Goal: Task Accomplishment & Management: Use online tool/utility

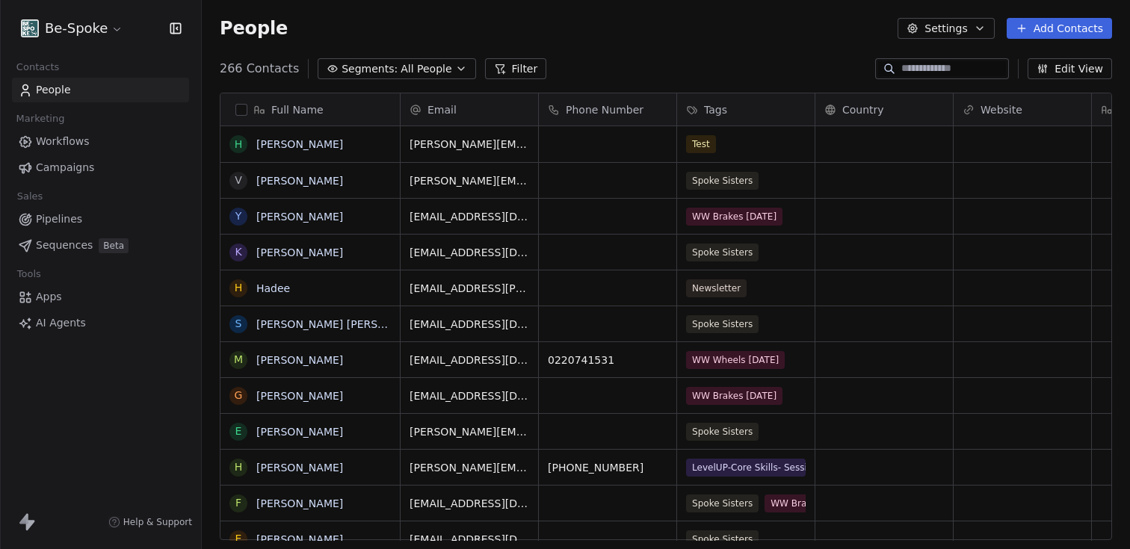
click at [57, 246] on span "Sequences" at bounding box center [64, 246] width 57 height 16
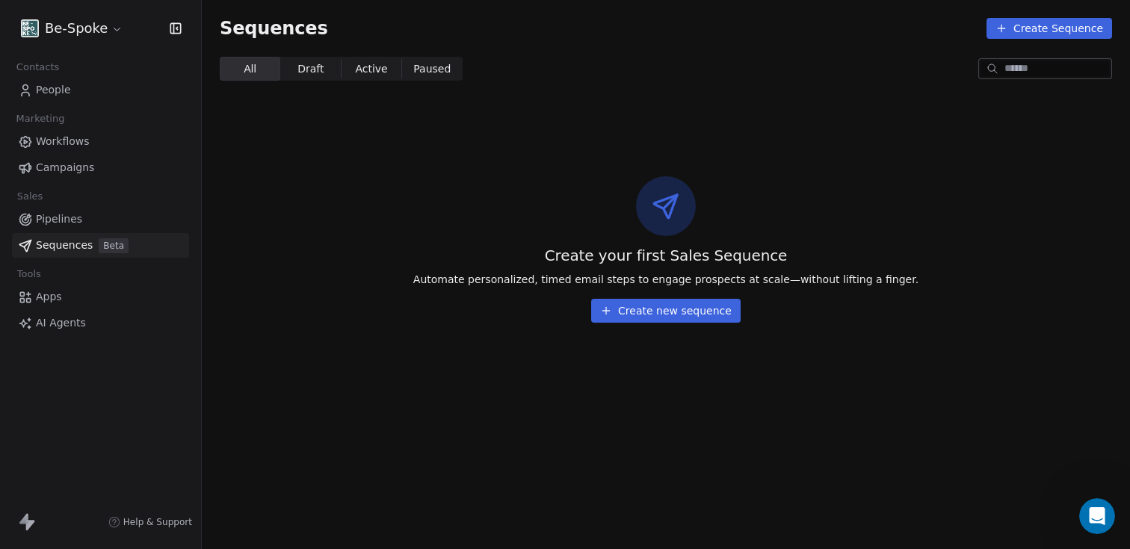
click at [58, 222] on span "Pipelines" at bounding box center [59, 220] width 46 height 16
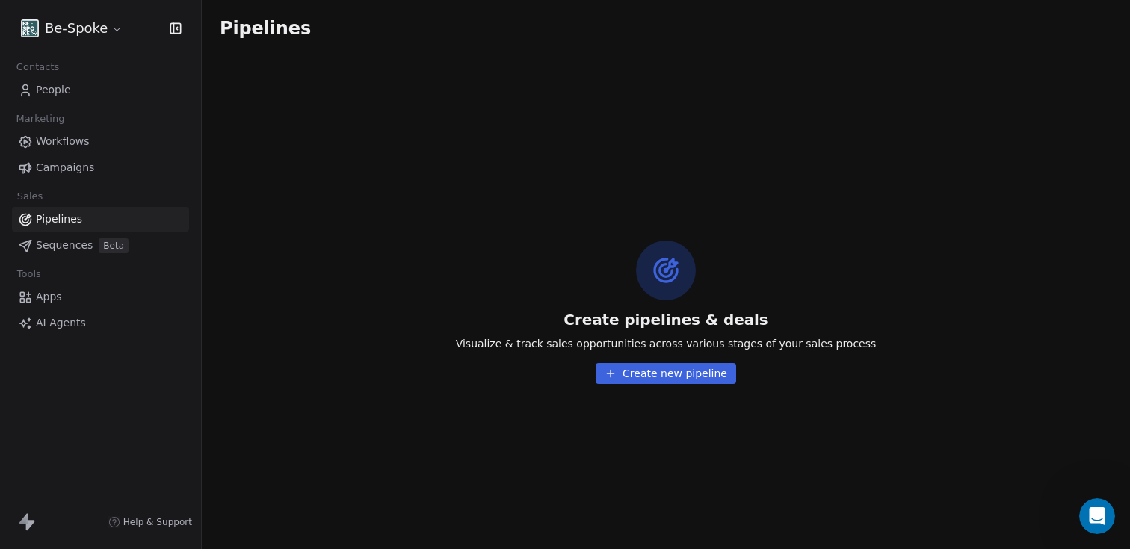
click at [625, 374] on button "Create new pipeline" at bounding box center [666, 373] width 141 height 21
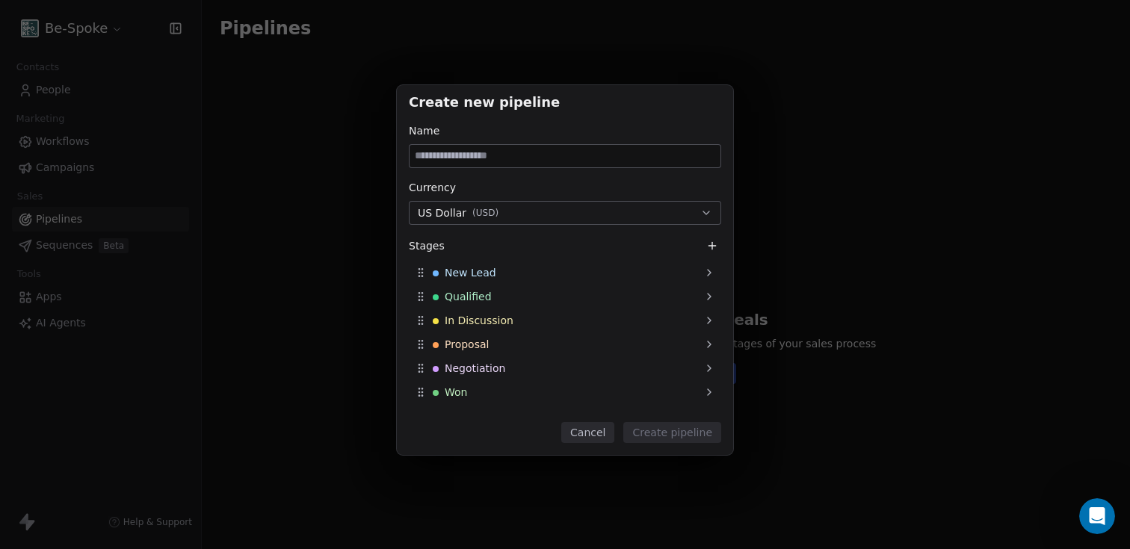
click at [532, 216] on button "US Dollar ( USD )" at bounding box center [565, 213] width 312 height 24
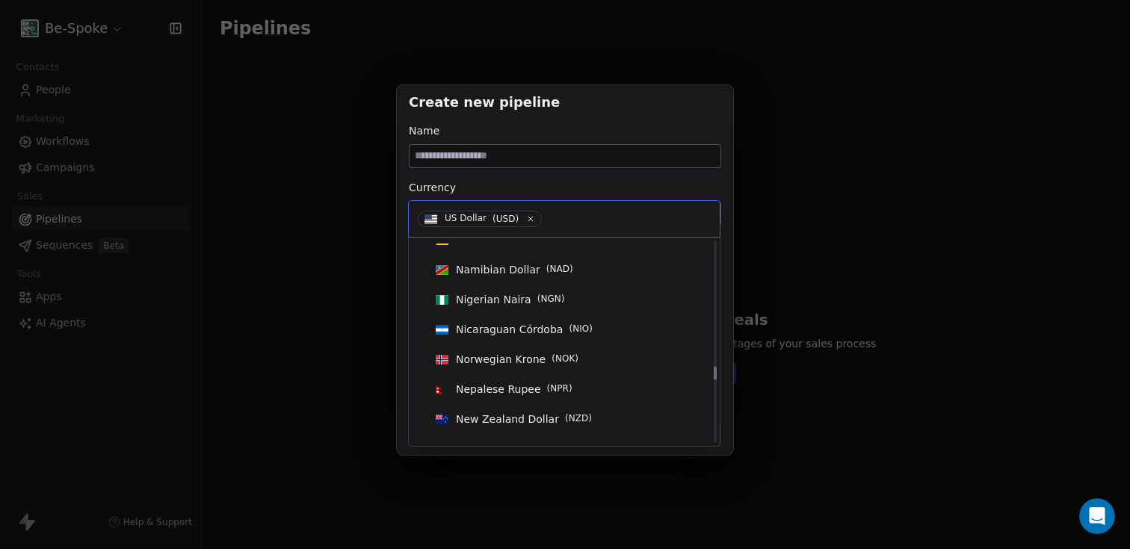
scroll to position [2268, 0]
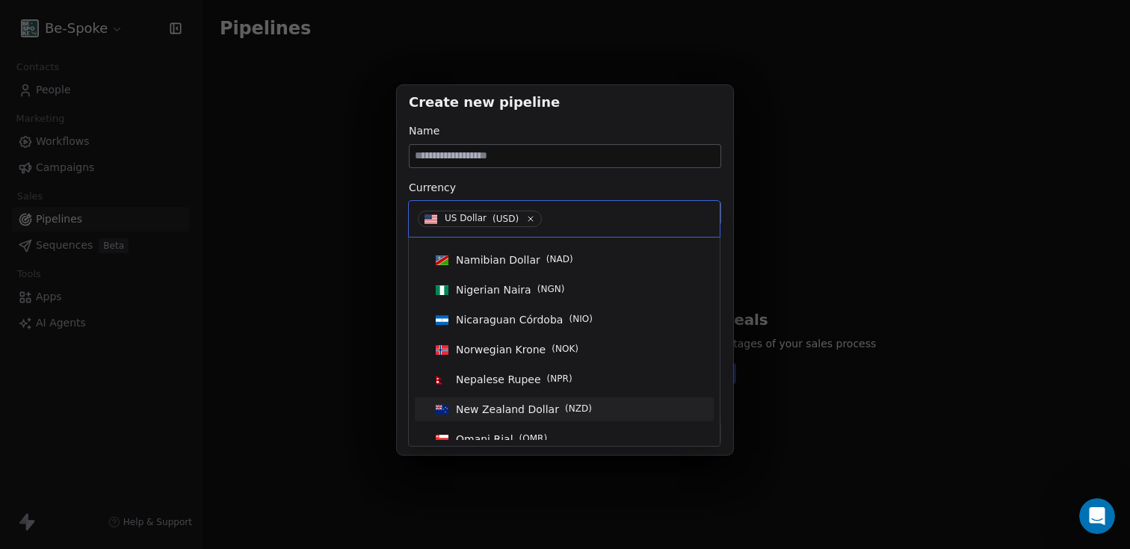
click at [600, 409] on div "New Zealand Dollar ( NZD )" at bounding box center [564, 409] width 269 height 16
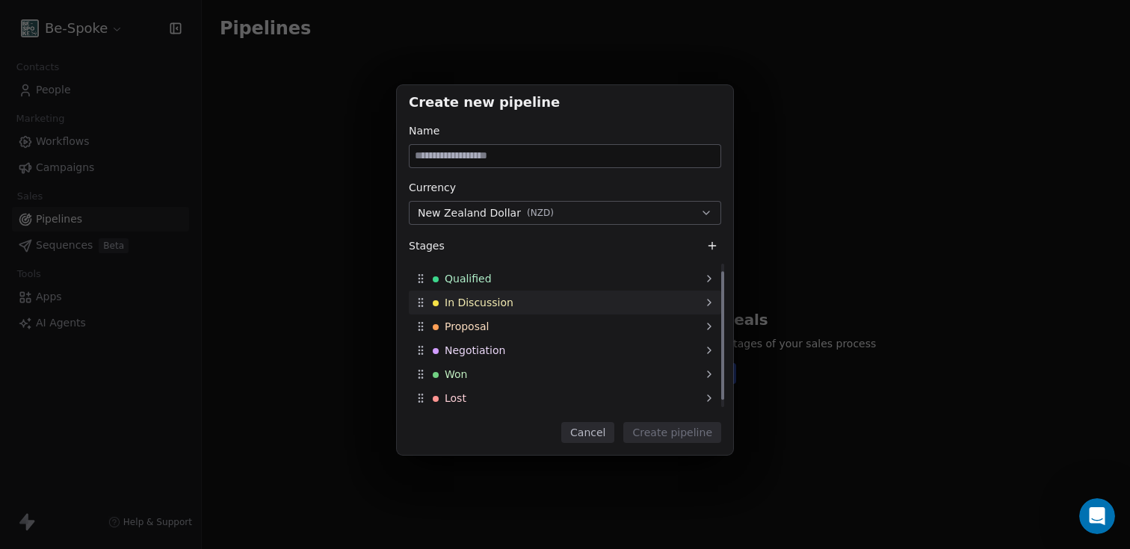
scroll to position [0, 0]
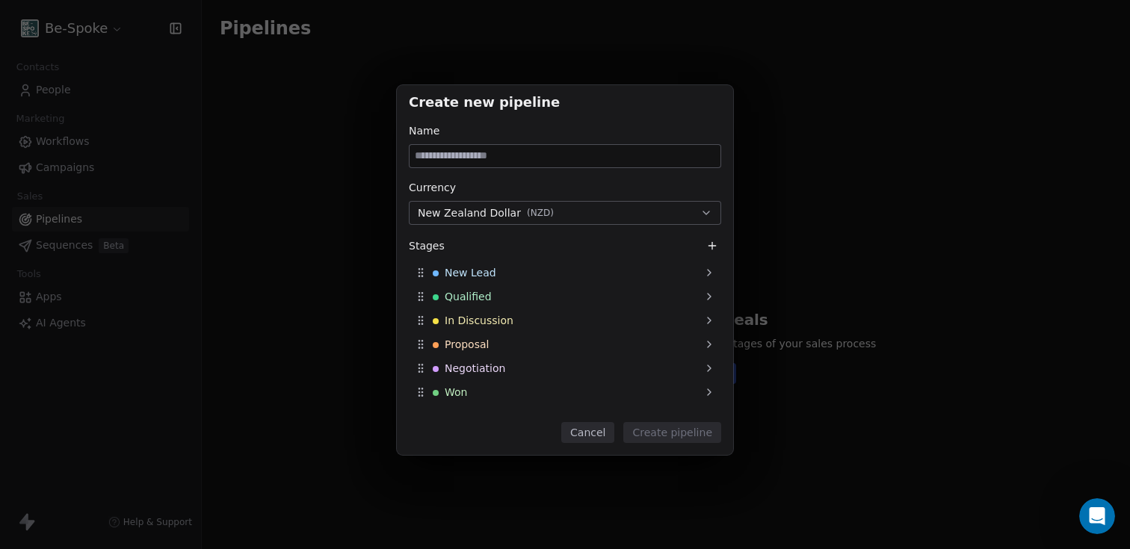
click at [596, 437] on button "Cancel" at bounding box center [587, 432] width 53 height 21
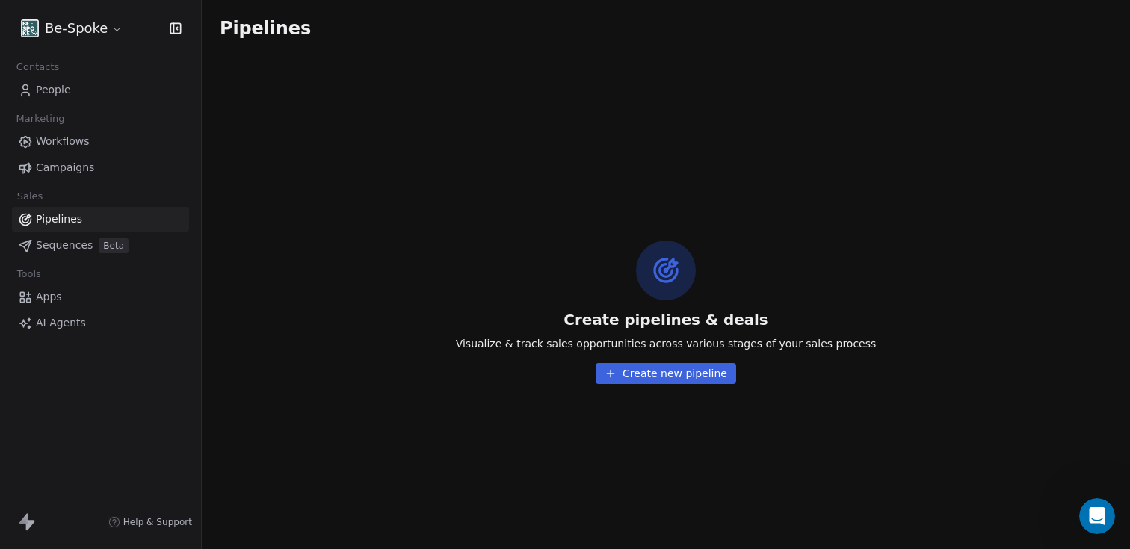
click at [55, 85] on span "People" at bounding box center [53, 90] width 35 height 16
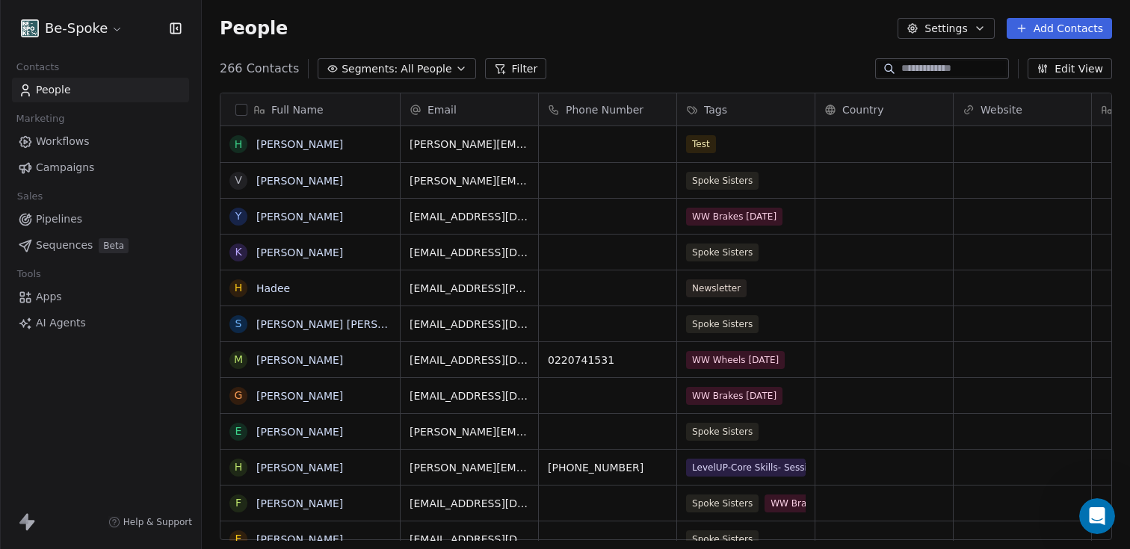
scroll to position [472, 917]
